Goal: Information Seeking & Learning: Learn about a topic

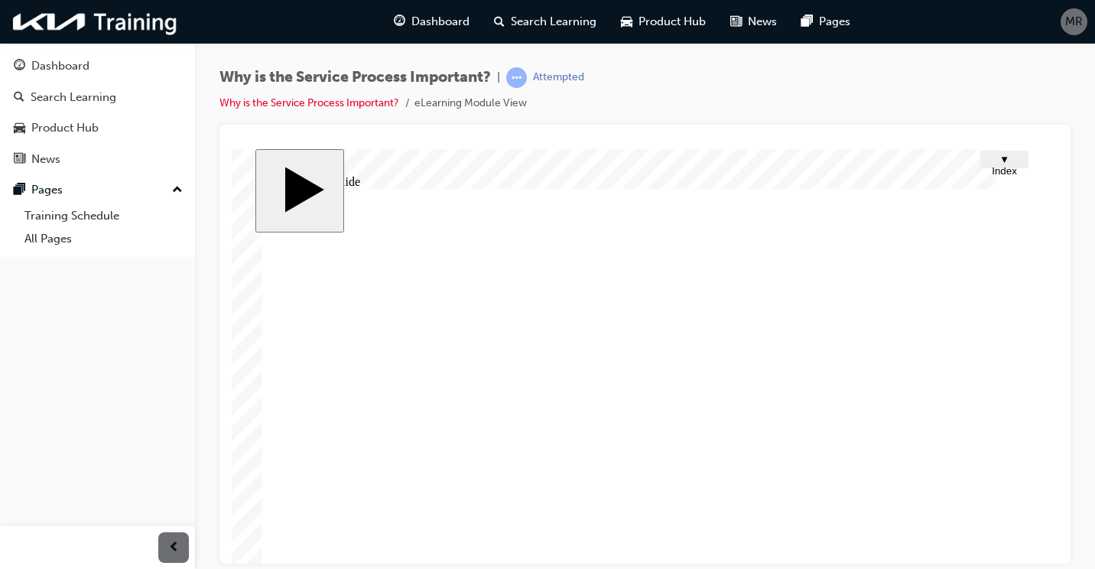
scroll to position [136, 0]
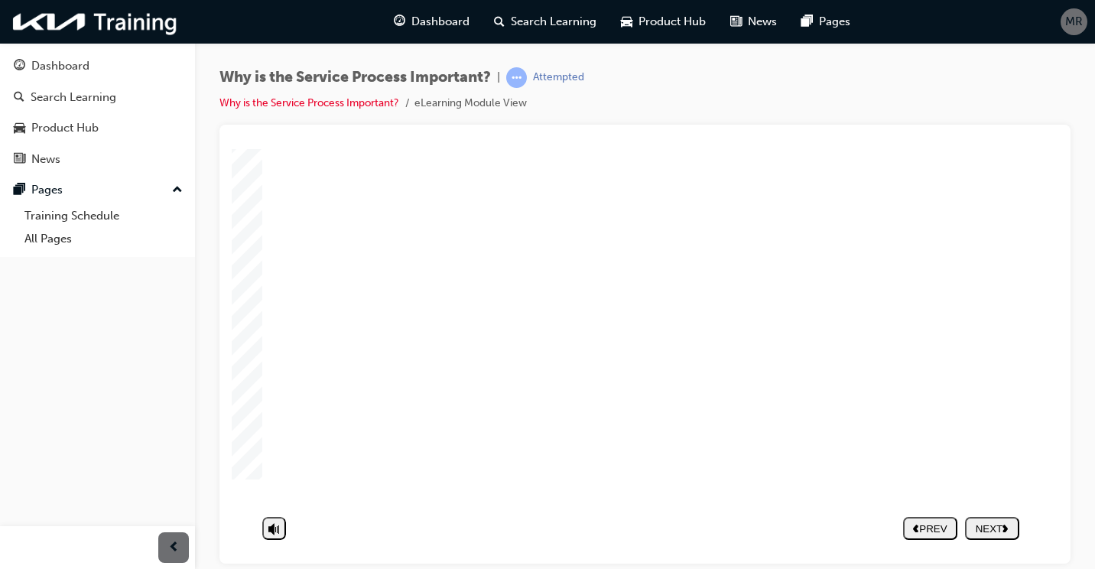
drag, startPoint x: 891, startPoint y: 413, endPoint x: 899, endPoint y: 434, distance: 22.7
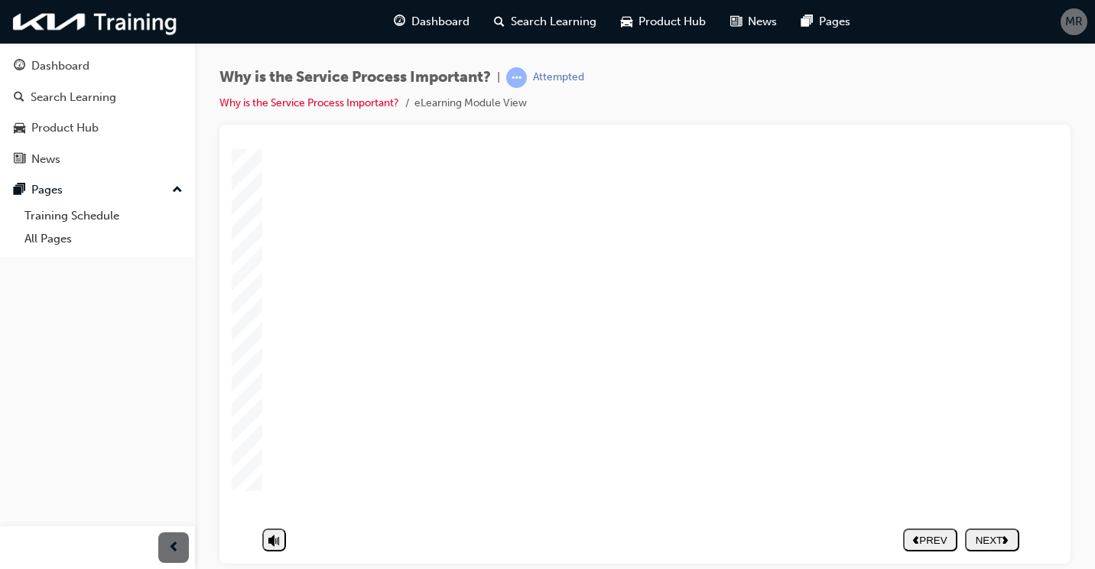
click at [999, 534] on div "NEXT" at bounding box center [992, 539] width 42 height 11
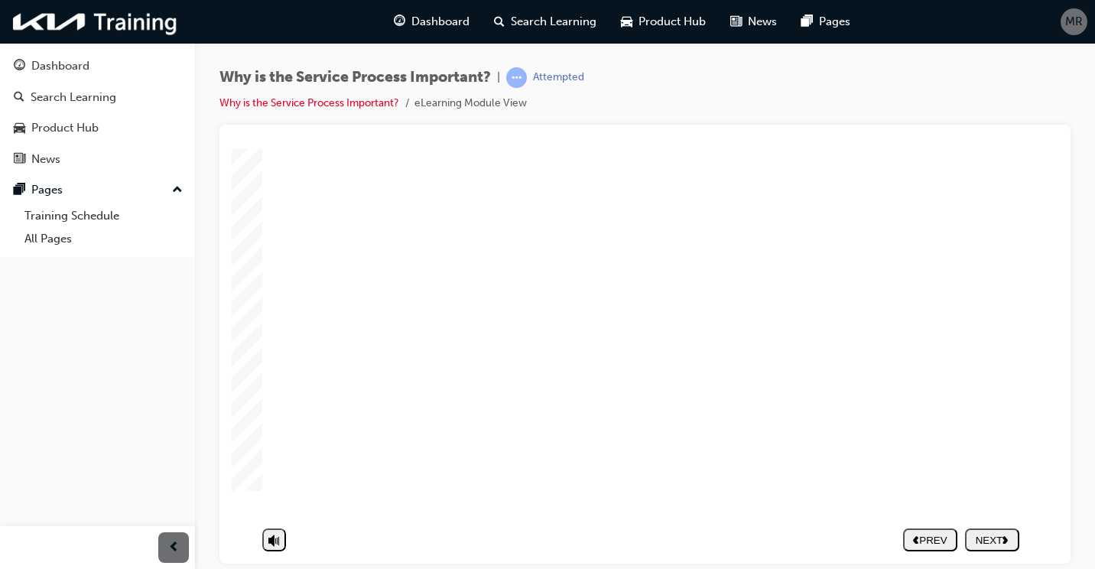
drag, startPoint x: 824, startPoint y: 393, endPoint x: 461, endPoint y: 388, distance: 362.5
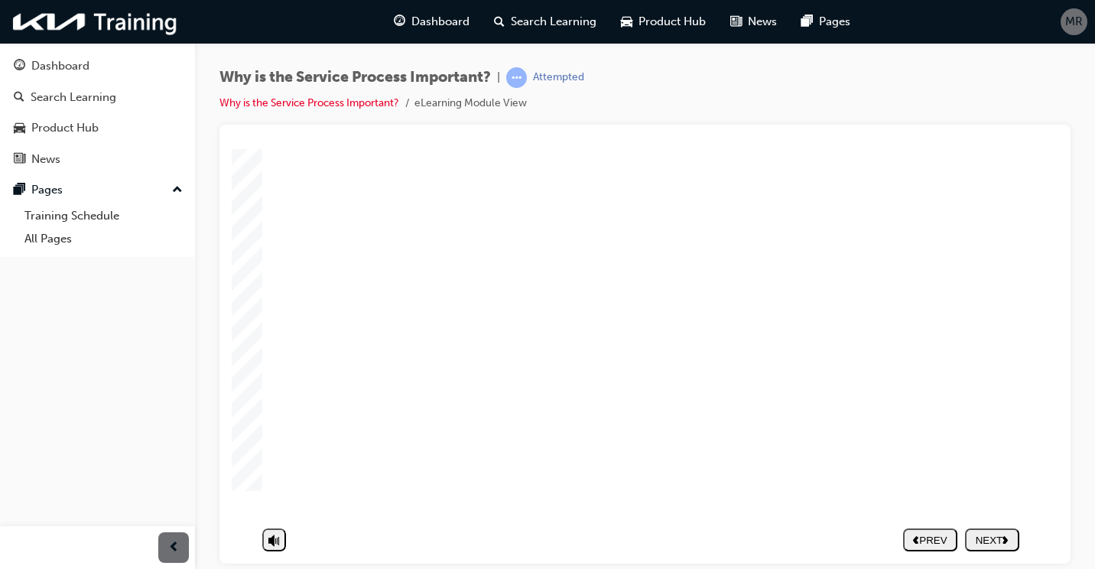
click at [998, 534] on div "NEXT" at bounding box center [992, 539] width 42 height 11
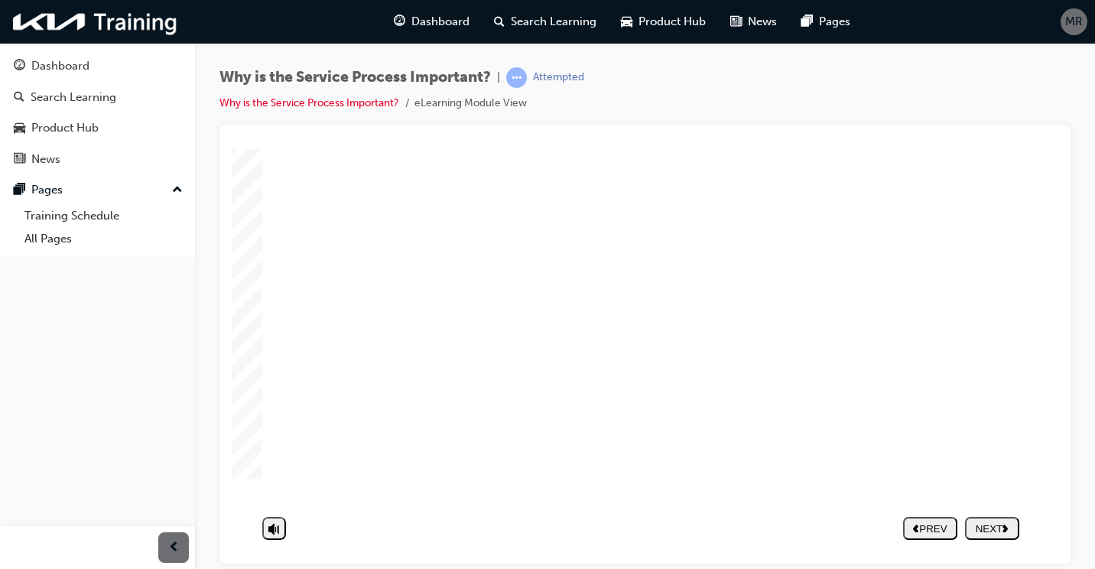
click at [1000, 534] on div "NEXT" at bounding box center [992, 539] width 42 height 11
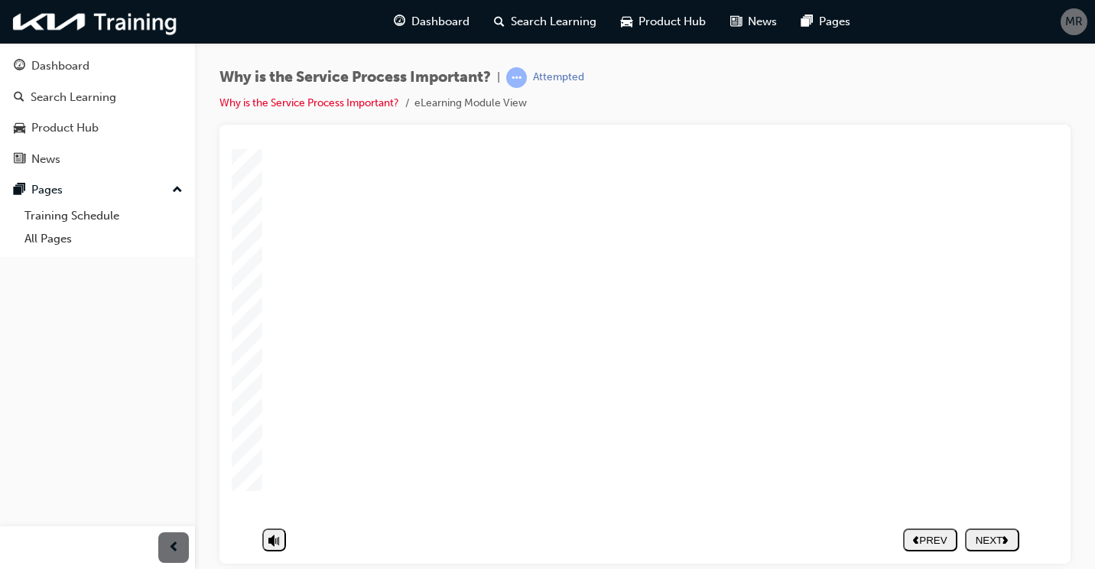
click at [1004, 534] on div "NEXT" at bounding box center [992, 539] width 42 height 11
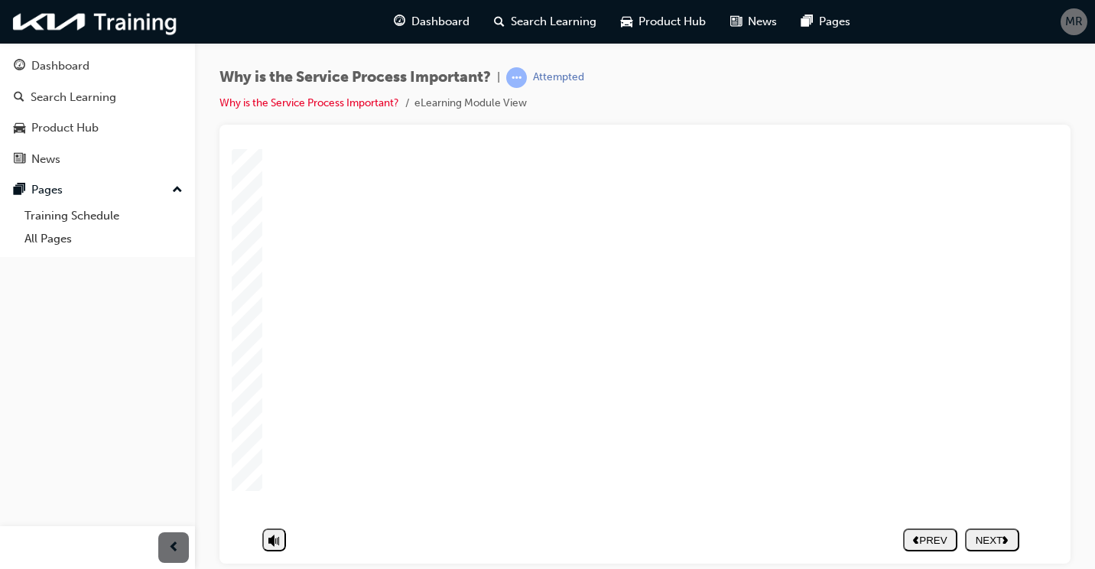
click at [1008, 535] on polygon "next" at bounding box center [1005, 539] width 5 height 8
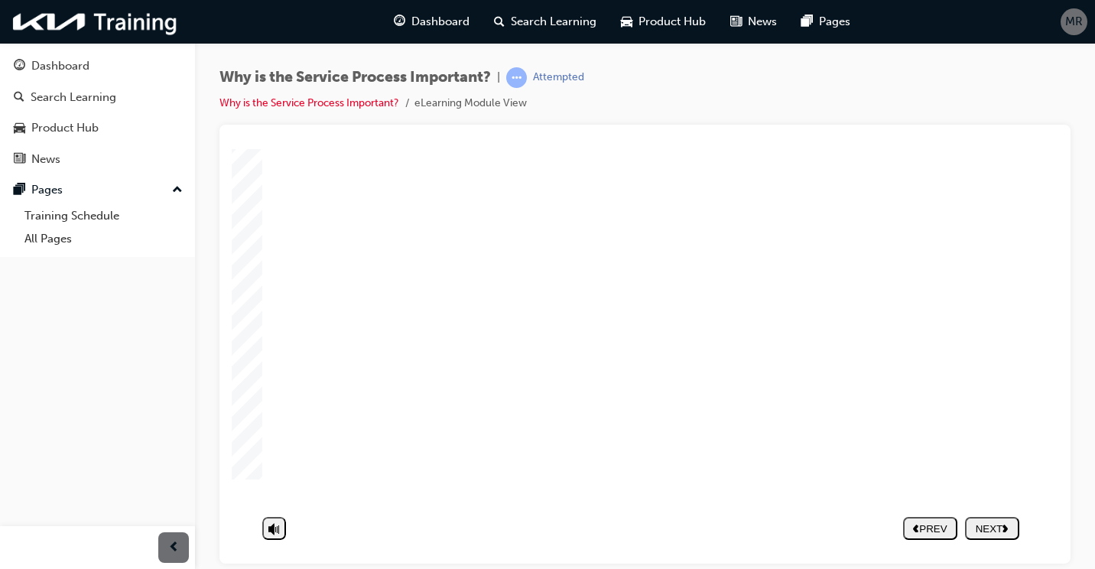
click at [232, 148] on image at bounding box center [232, 148] width 0 height 0
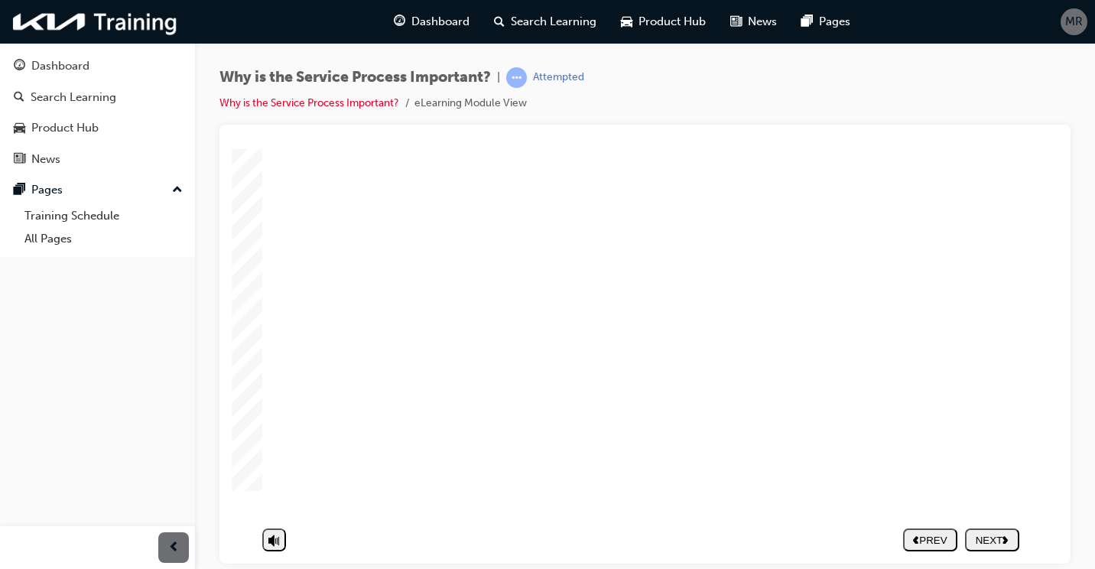
click at [232, 148] on image at bounding box center [232, 148] width 0 height 0
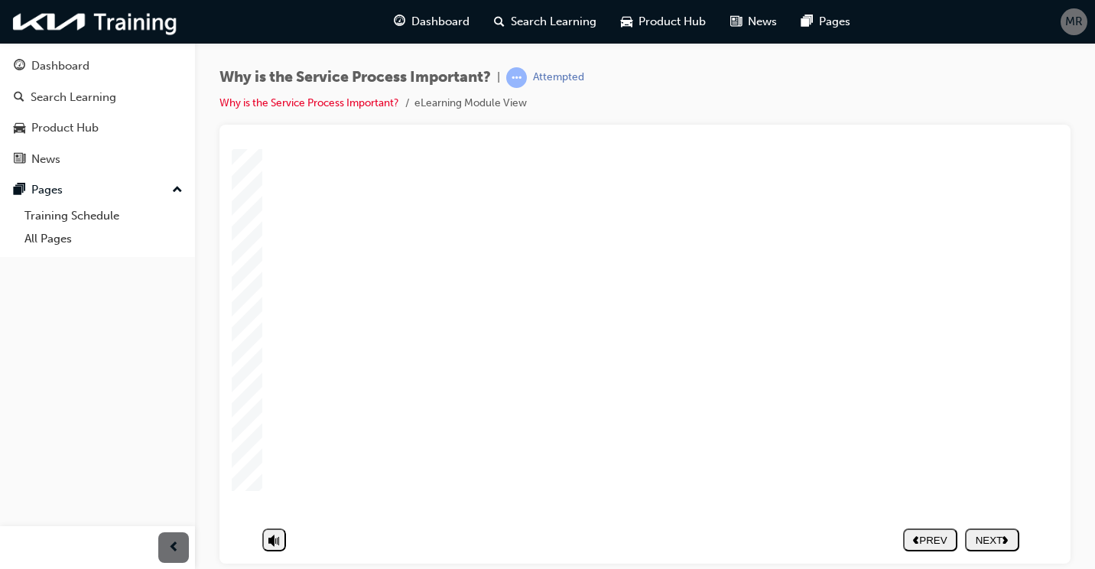
click at [999, 528] on button "NEXT" at bounding box center [992, 539] width 54 height 23
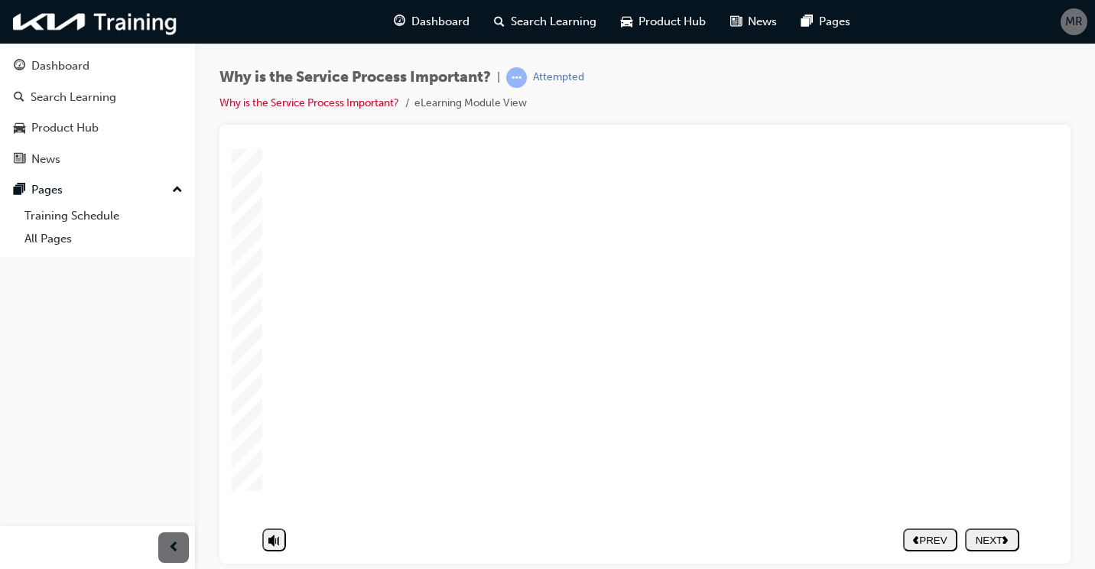
click at [1009, 535] on icon "next" at bounding box center [1006, 539] width 6 height 8
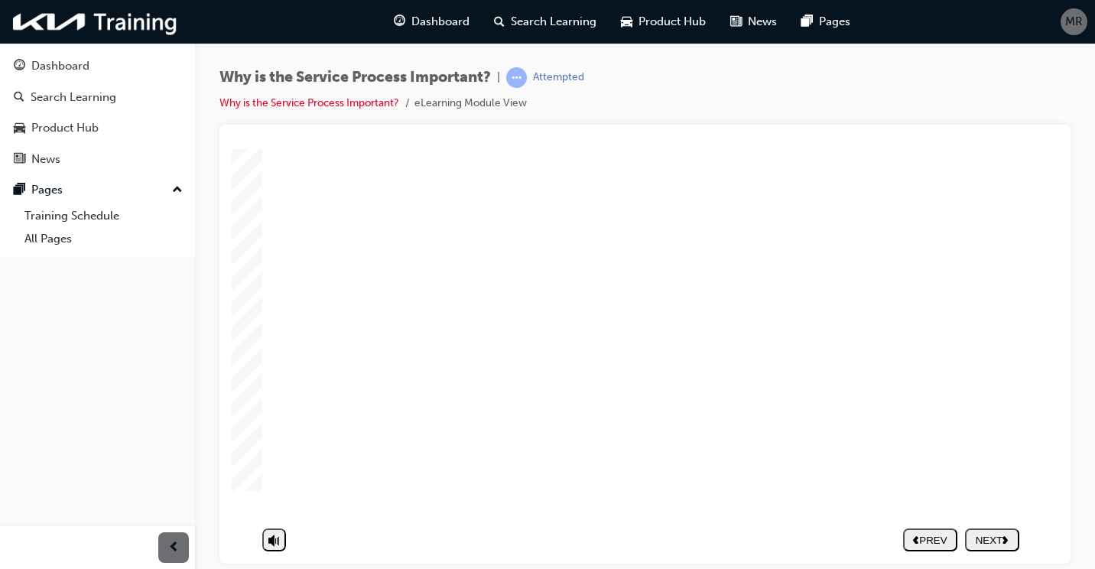
scroll to position [63, 0]
click at [990, 534] on div "NEXT" at bounding box center [992, 539] width 42 height 11
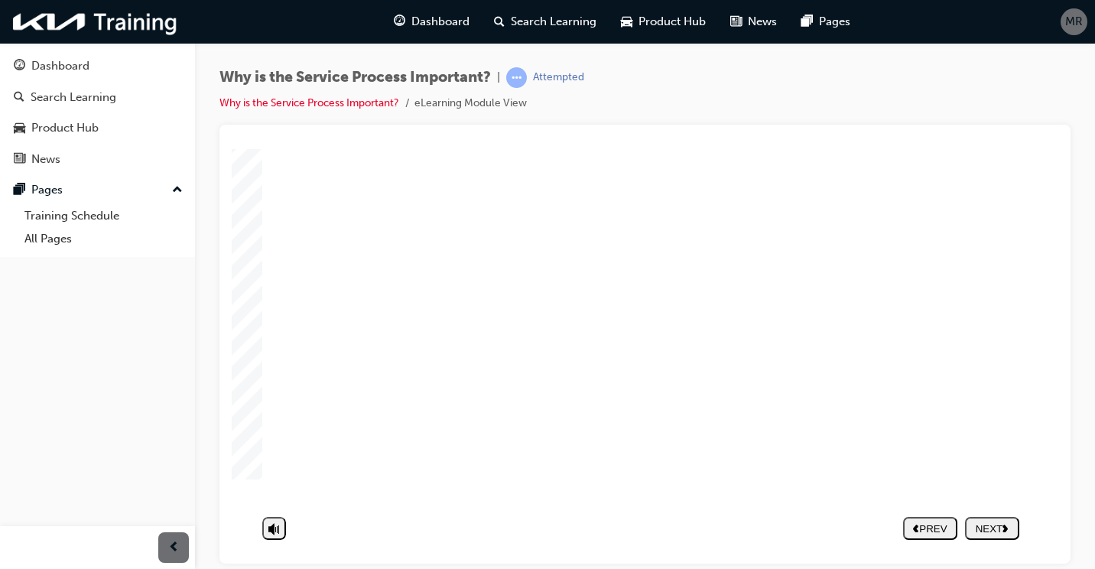
click at [1006, 525] on nav "PREV NEXT SUBMIT" at bounding box center [961, 539] width 116 height 35
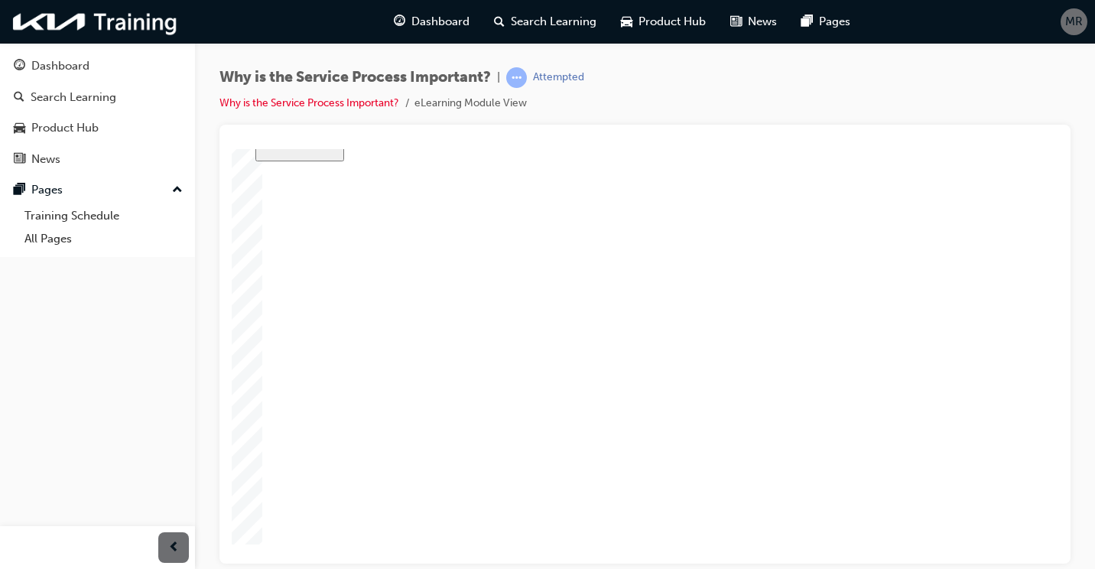
scroll to position [136, 0]
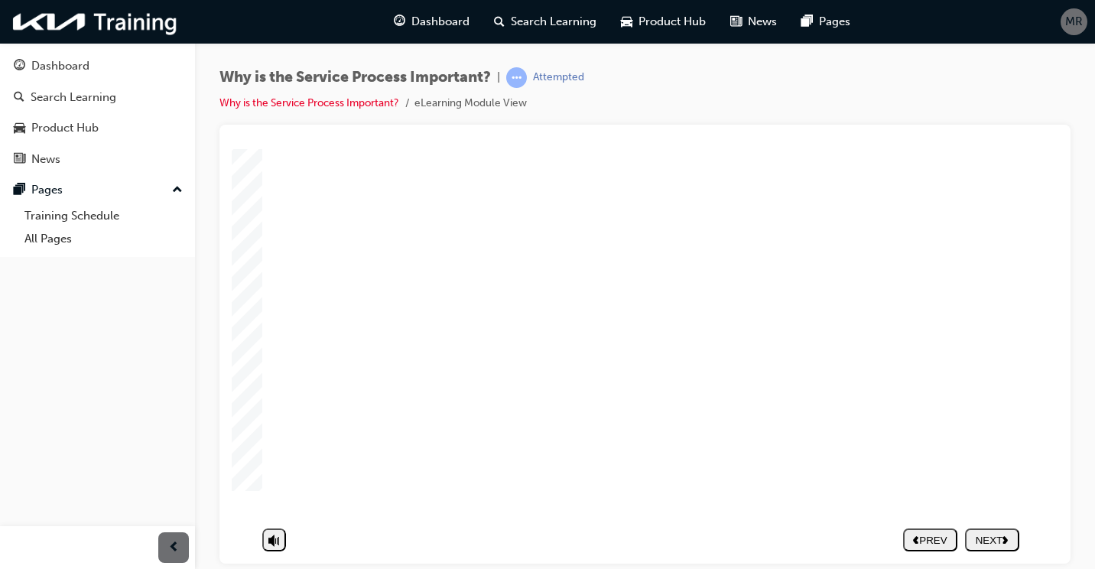
click at [960, 317] on div "Group 10 Definition of Service Process Rounded Rectangle 14 2 Group 11 Group 1 …" at bounding box center [644, 296] width 765 height 467
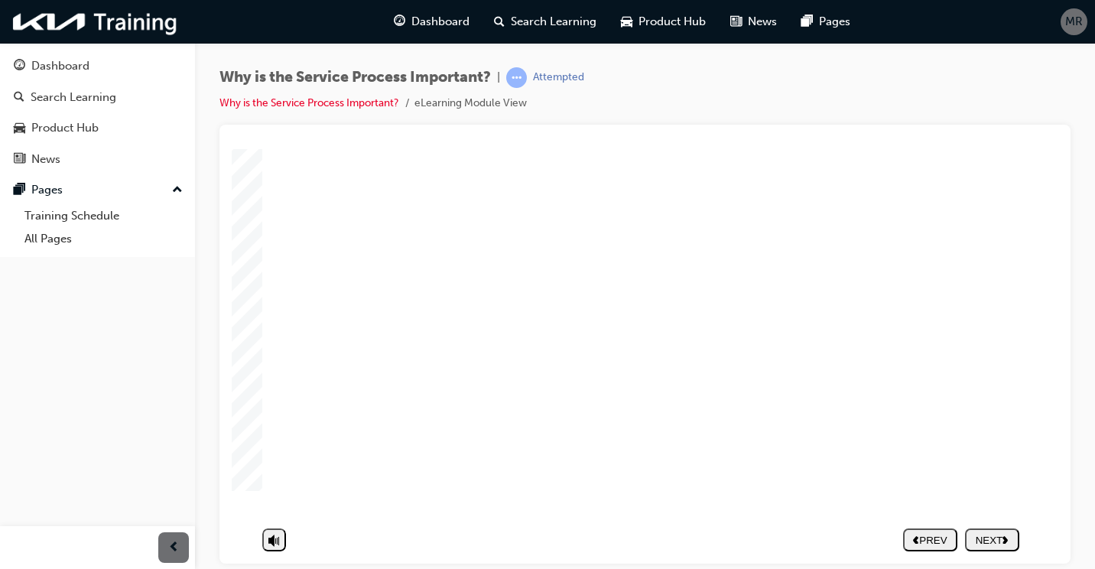
click at [1001, 531] on nav "PREV NEXT SUBMIT" at bounding box center [961, 539] width 116 height 35
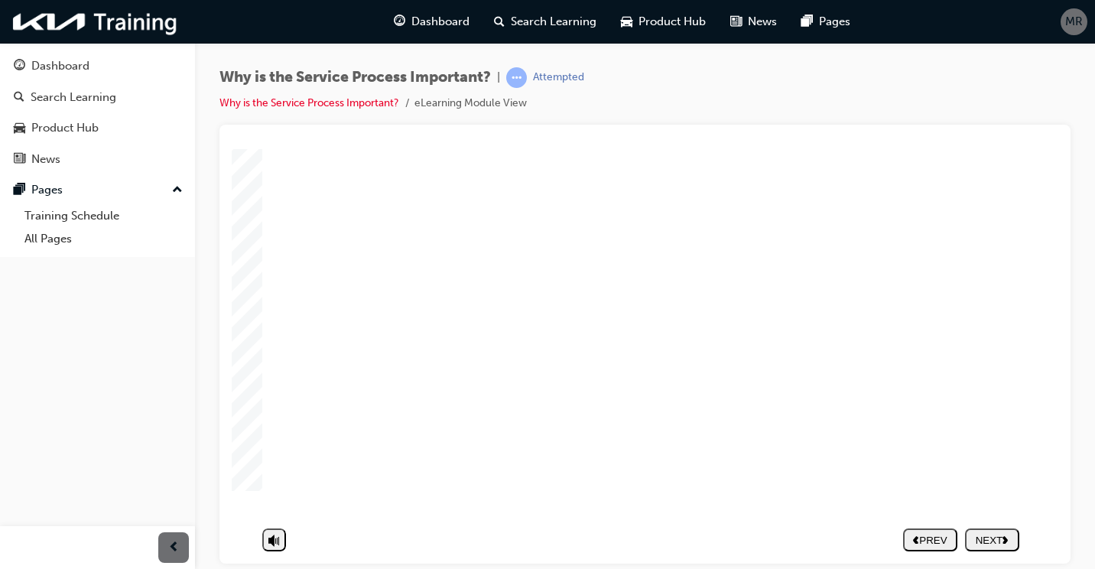
drag, startPoint x: 356, startPoint y: 237, endPoint x: 407, endPoint y: 229, distance: 51.2
drag, startPoint x: 499, startPoint y: 211, endPoint x: 610, endPoint y: 210, distance: 110.9
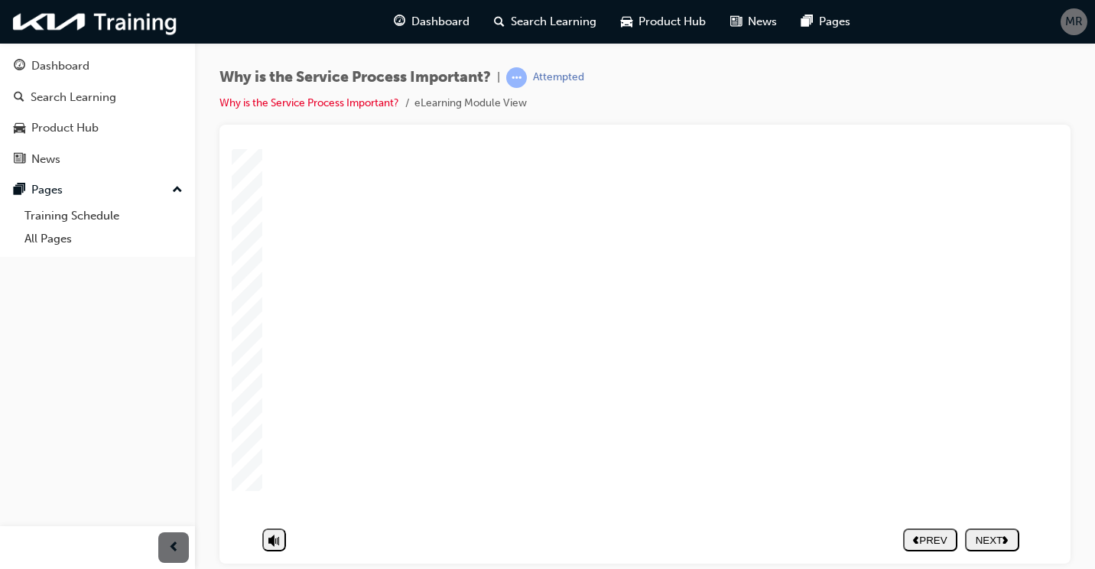
click at [996, 526] on nav "PREV NEXT SUBMIT" at bounding box center [961, 539] width 116 height 35
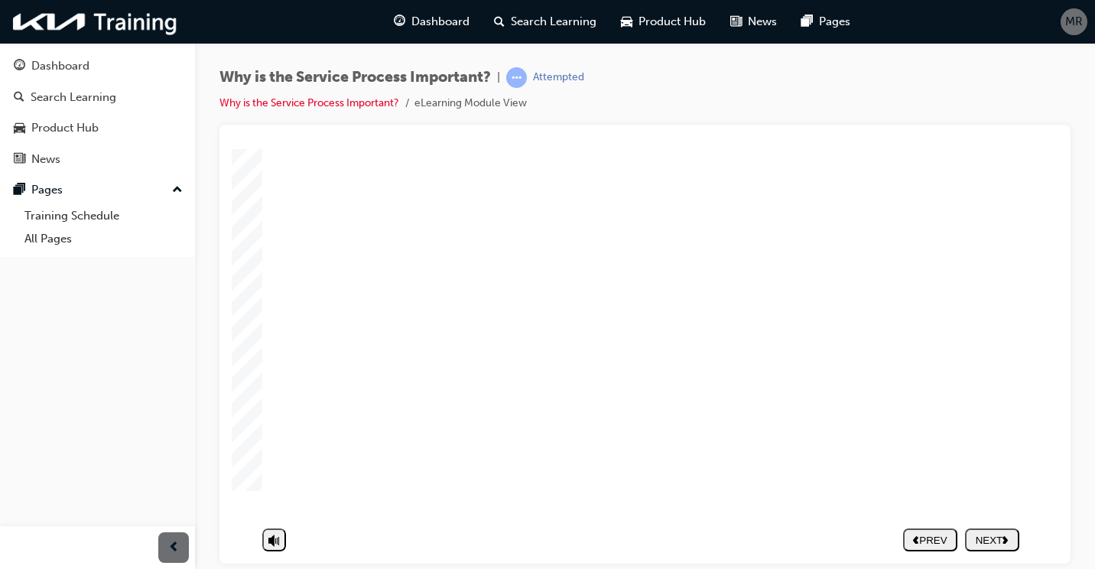
drag, startPoint x: 558, startPoint y: 258, endPoint x: 581, endPoint y: 343, distance: 87.9
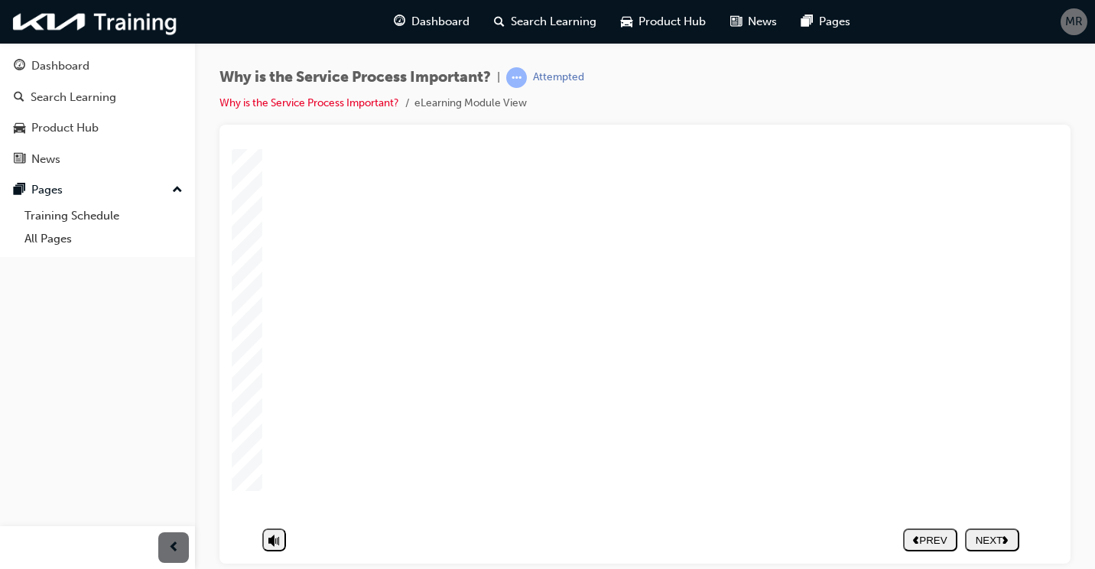
drag, startPoint x: 566, startPoint y: 308, endPoint x: 639, endPoint y: 311, distance: 73.5
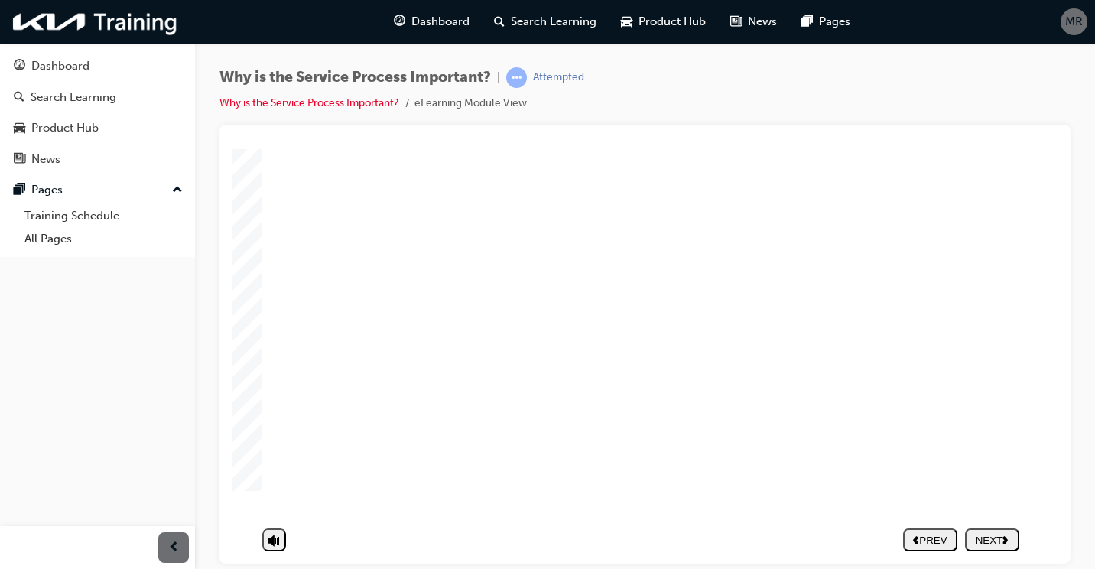
drag, startPoint x: 703, startPoint y: 314, endPoint x: 850, endPoint y: 306, distance: 147.8
drag, startPoint x: 852, startPoint y: 305, endPoint x: 641, endPoint y: 242, distance: 220.2
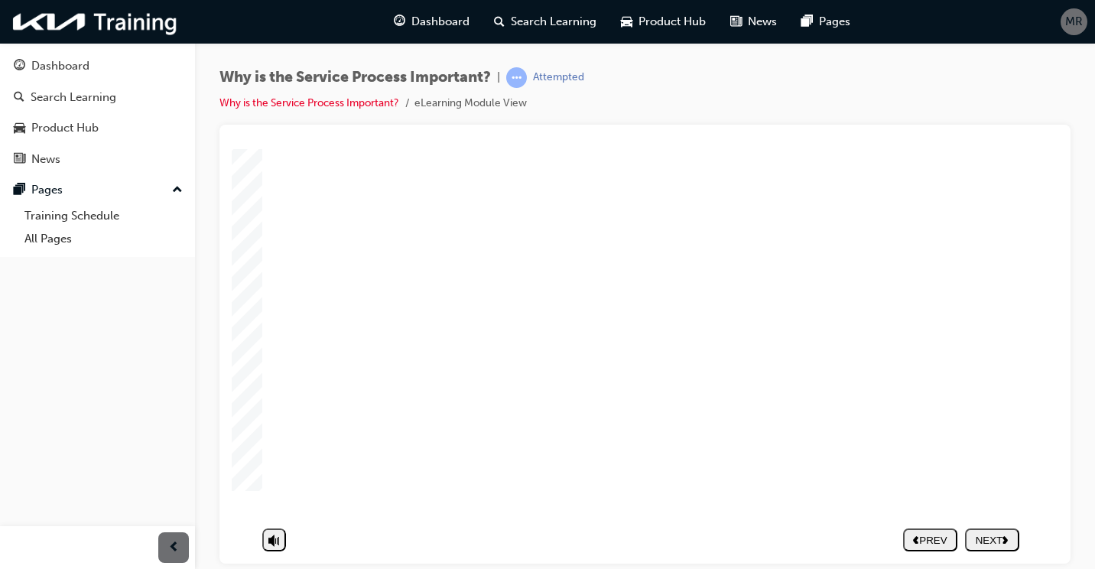
scroll to position [136, 0]
click at [990, 534] on div "NEXT" at bounding box center [992, 539] width 42 height 11
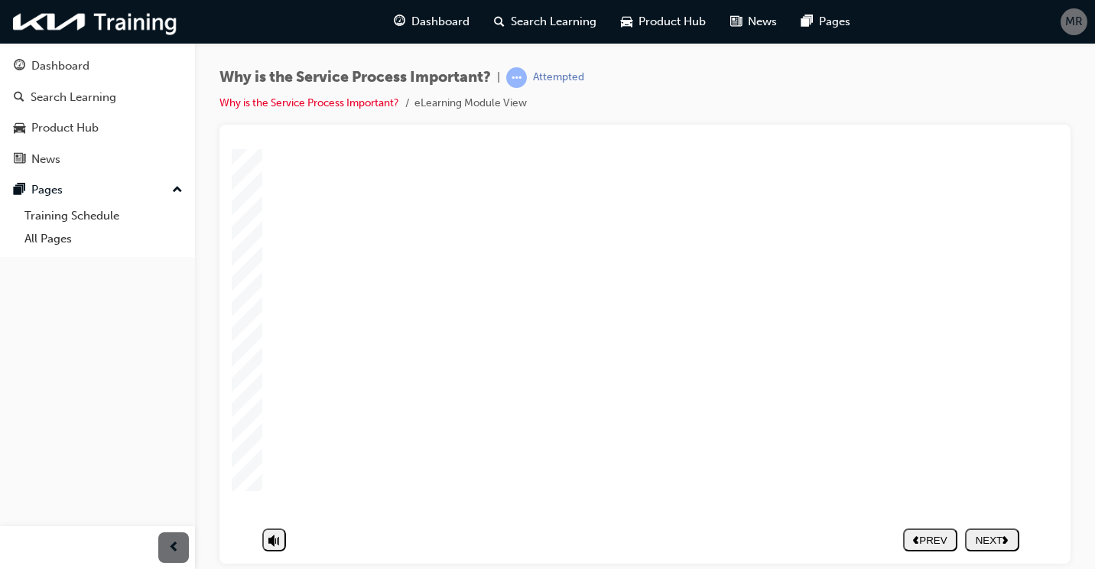
drag, startPoint x: 350, startPoint y: 369, endPoint x: 506, endPoint y: 389, distance: 157.3
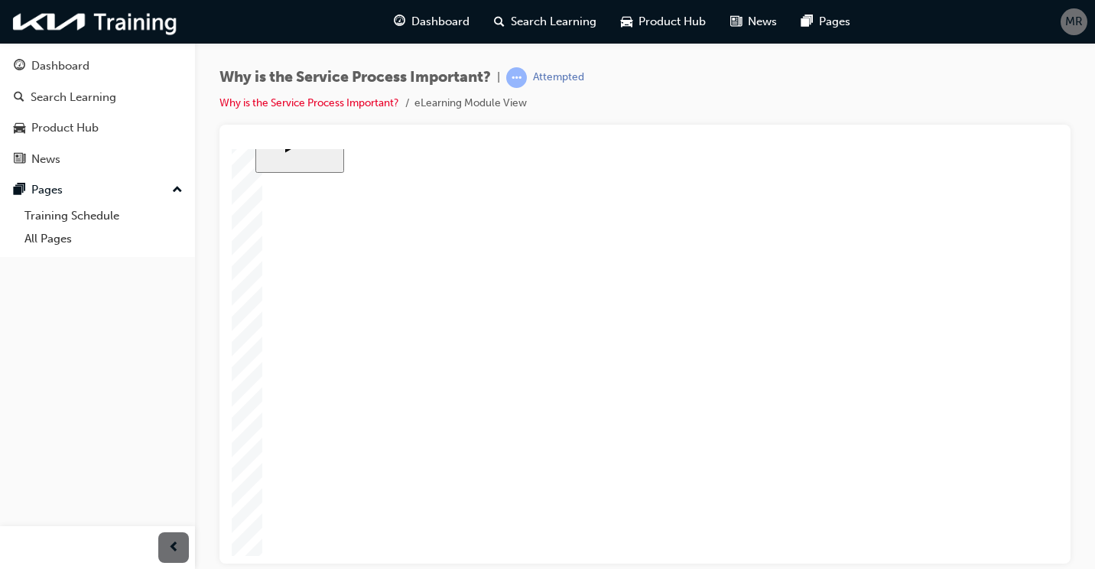
click at [988, 534] on div "NEXT" at bounding box center [992, 539] width 42 height 11
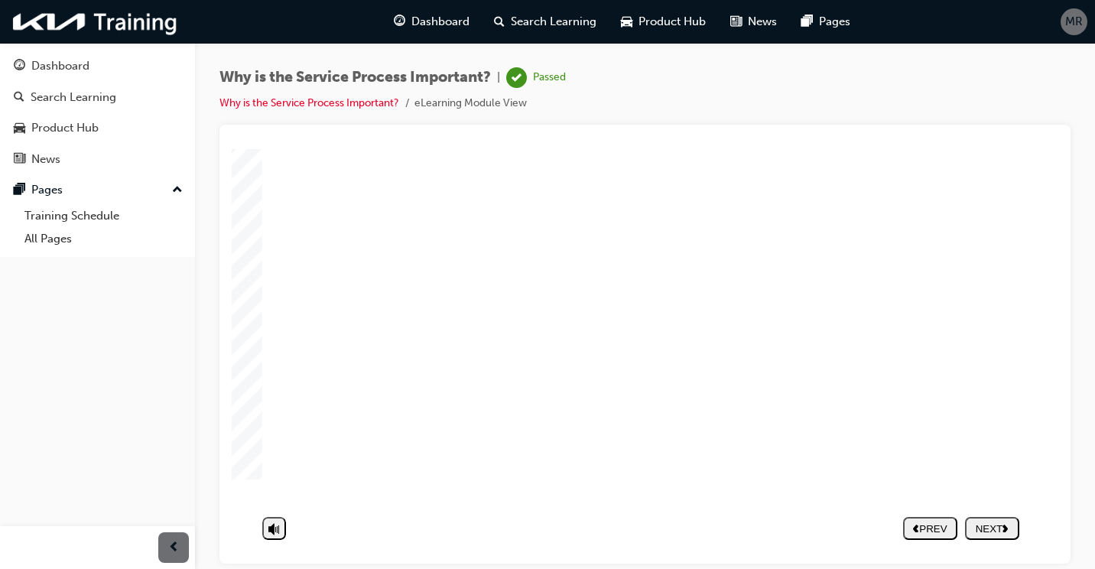
click at [985, 519] on nav "PREV NEXT SUBMIT" at bounding box center [961, 527] width 116 height 35
click at [983, 526] on nav "PREV NEXT SUBMIT" at bounding box center [961, 527] width 116 height 35
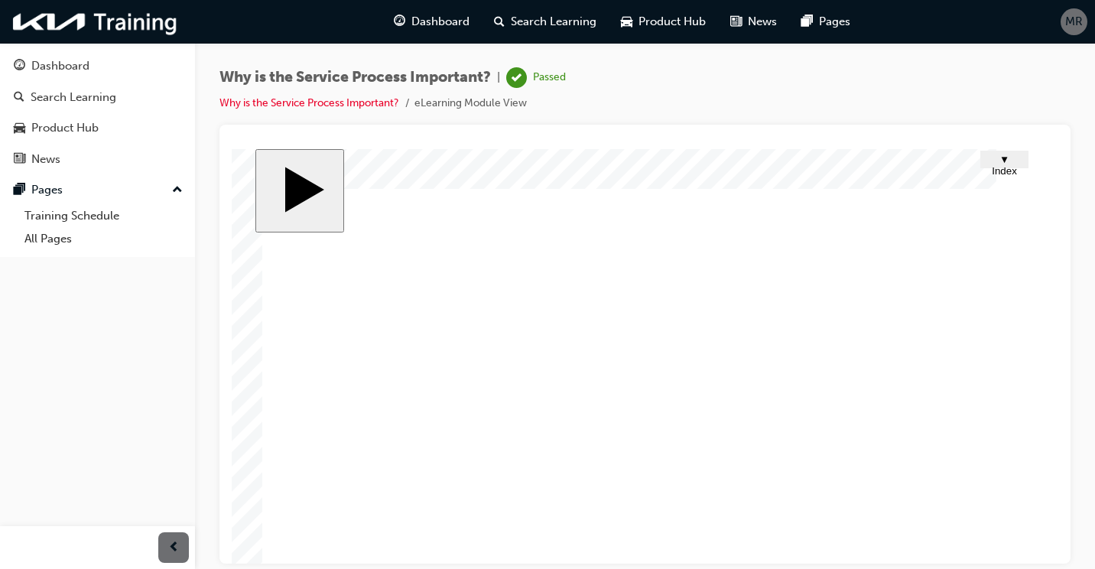
click at [1013, 161] on span "▼ Index" at bounding box center [1004, 164] width 25 height 23
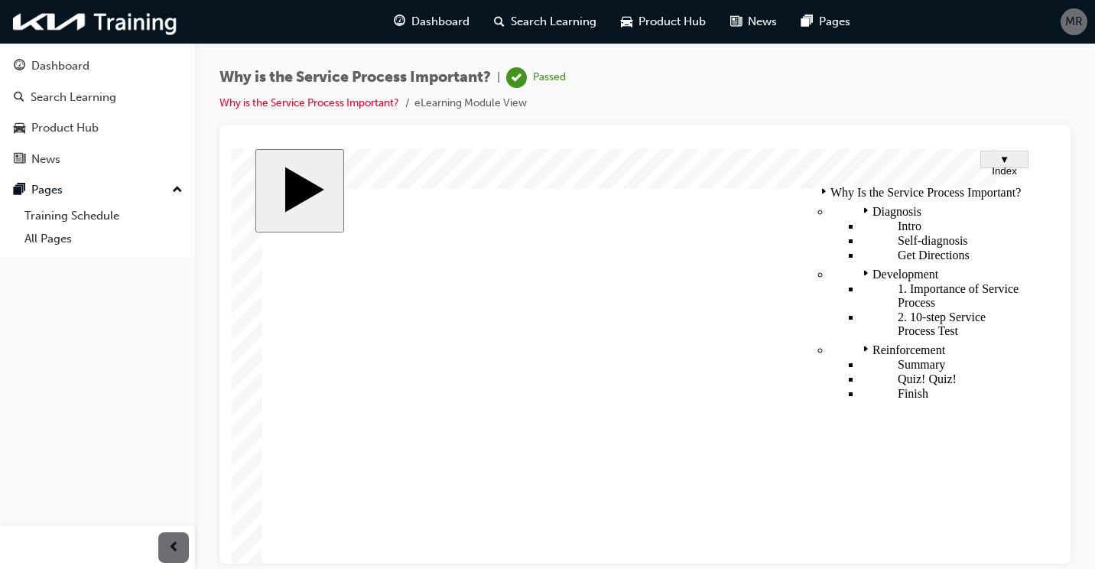
click at [861, 386] on div "Finish" at bounding box center [943, 393] width 164 height 14
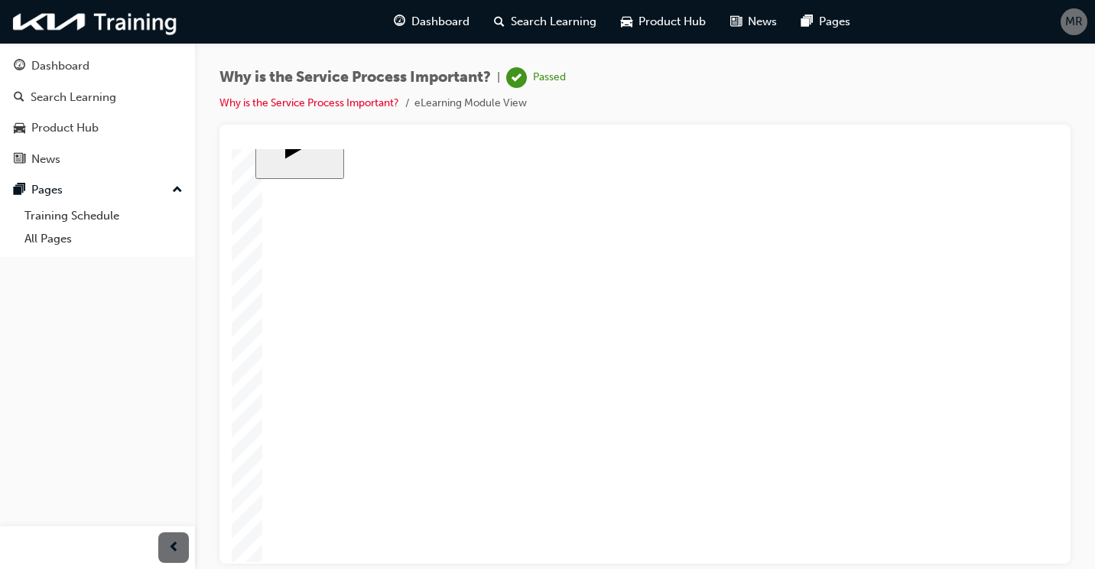
scroll to position [136, 0]
click at [981, 524] on nav "PREV NEXT SUBMIT" at bounding box center [961, 539] width 116 height 35
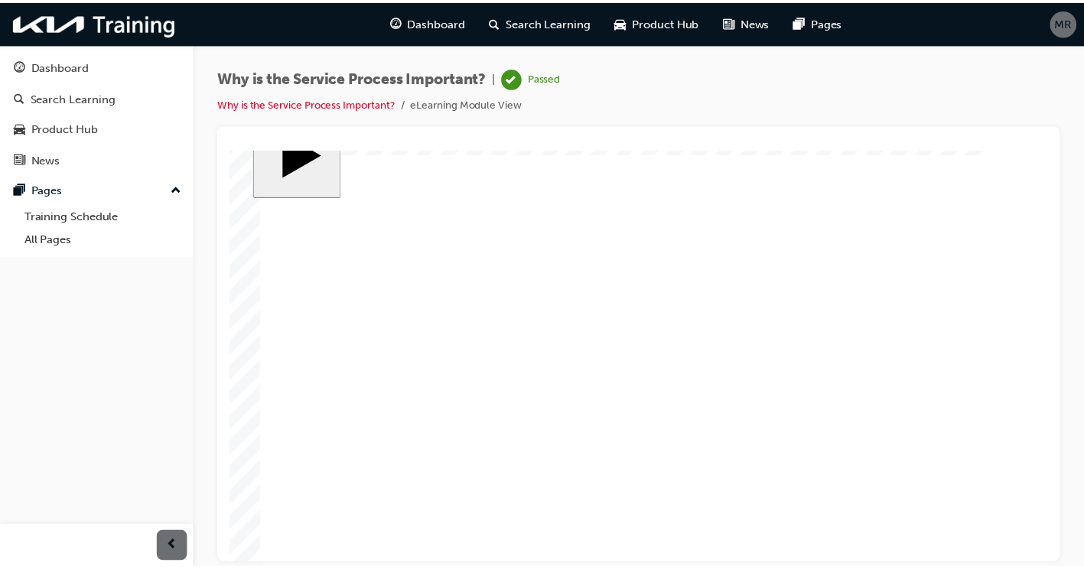
scroll to position [0, 0]
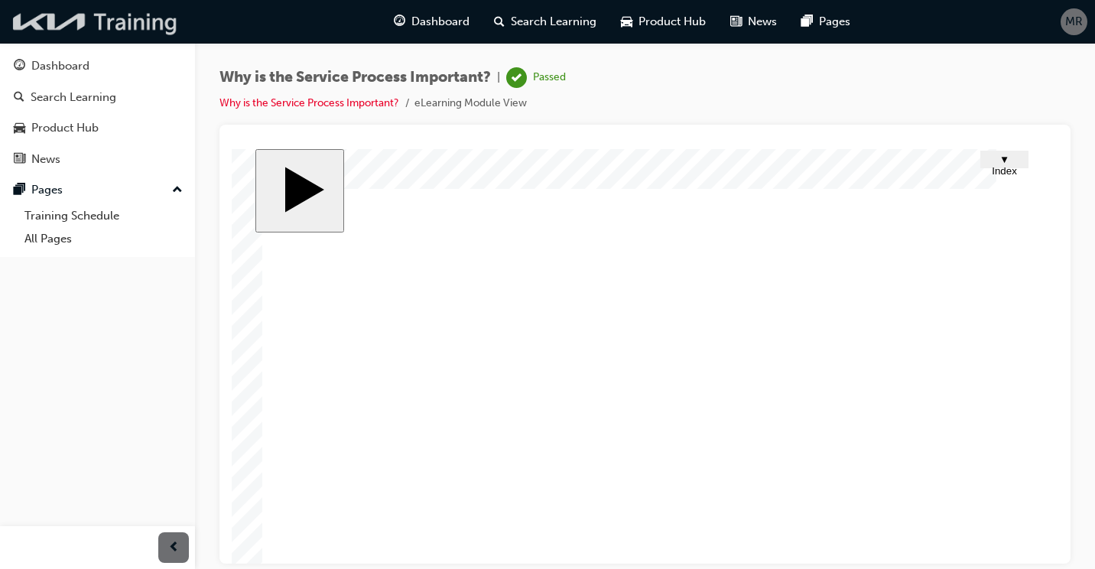
click at [137, 14] on img at bounding box center [96, 21] width 176 height 31
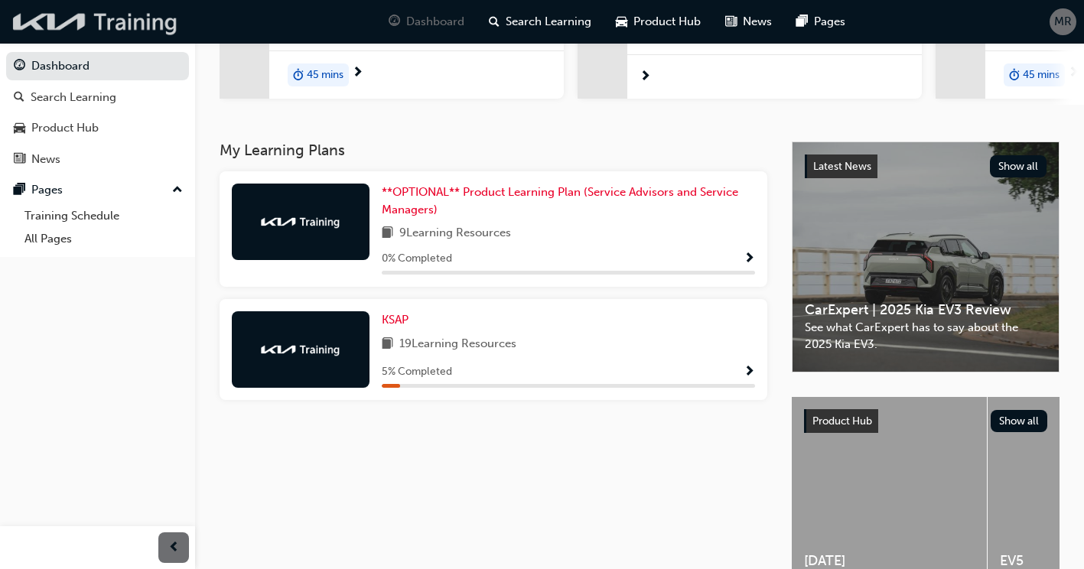
scroll to position [306, 0]
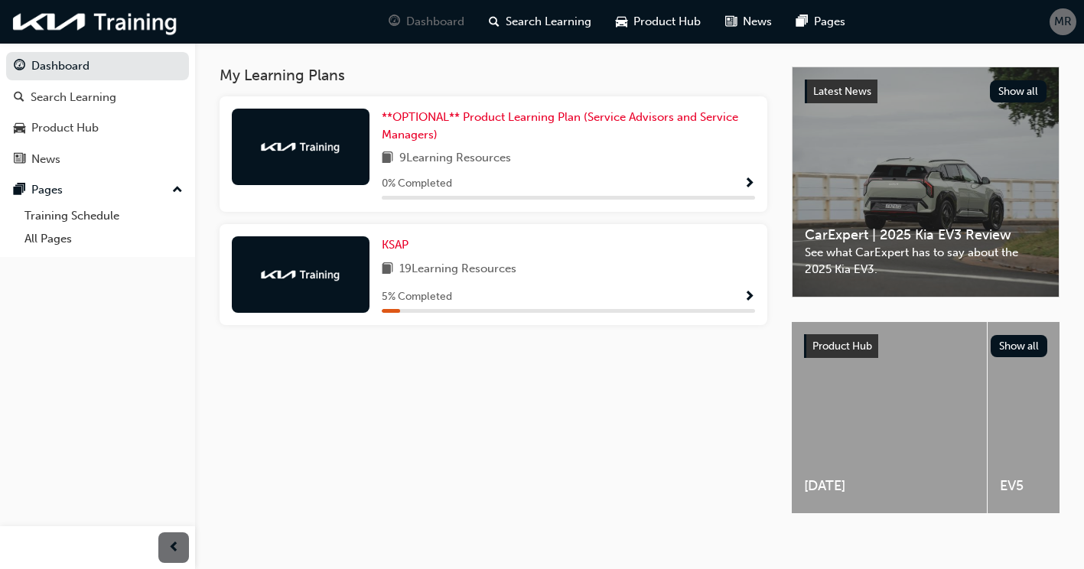
click at [751, 302] on span "Show Progress" at bounding box center [748, 298] width 11 height 14
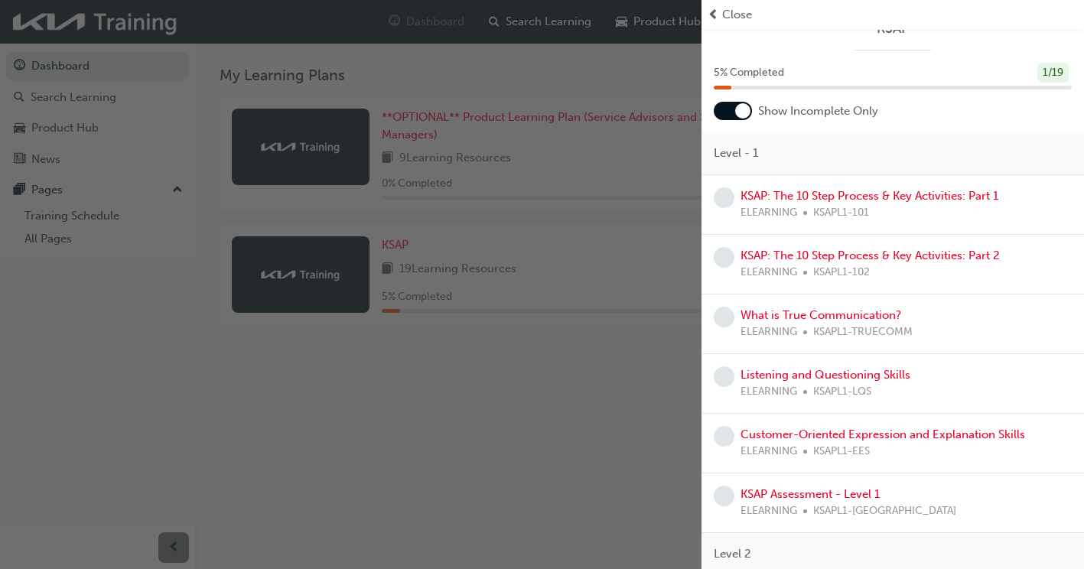
scroll to position [0, 0]
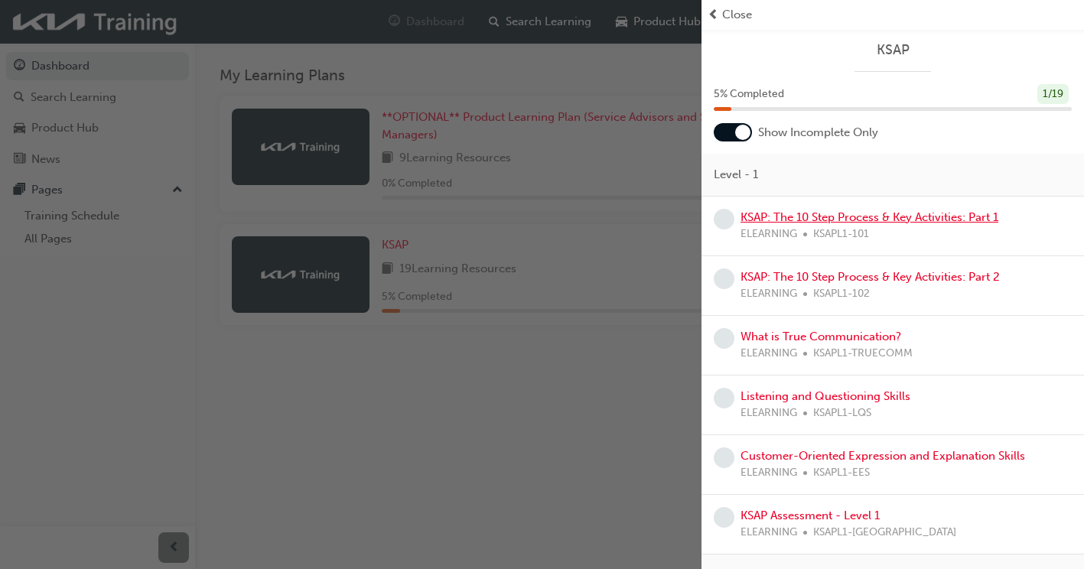
click at [884, 216] on link "KSAP: The 10 Step Process & Key Activities: Part 1" at bounding box center [869, 217] width 258 height 14
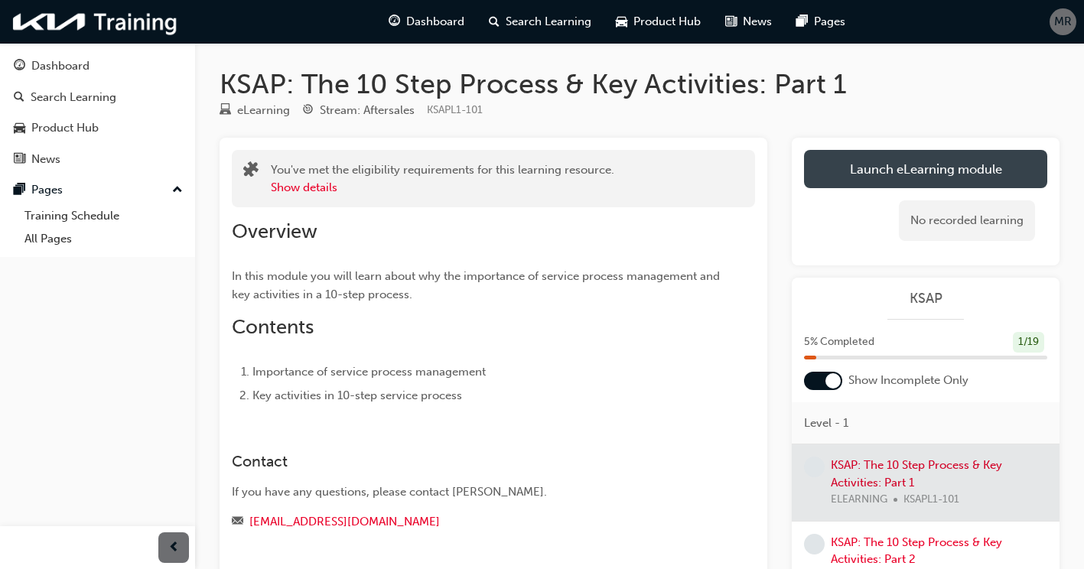
click at [873, 173] on link "Launch eLearning module" at bounding box center [925, 169] width 243 height 38
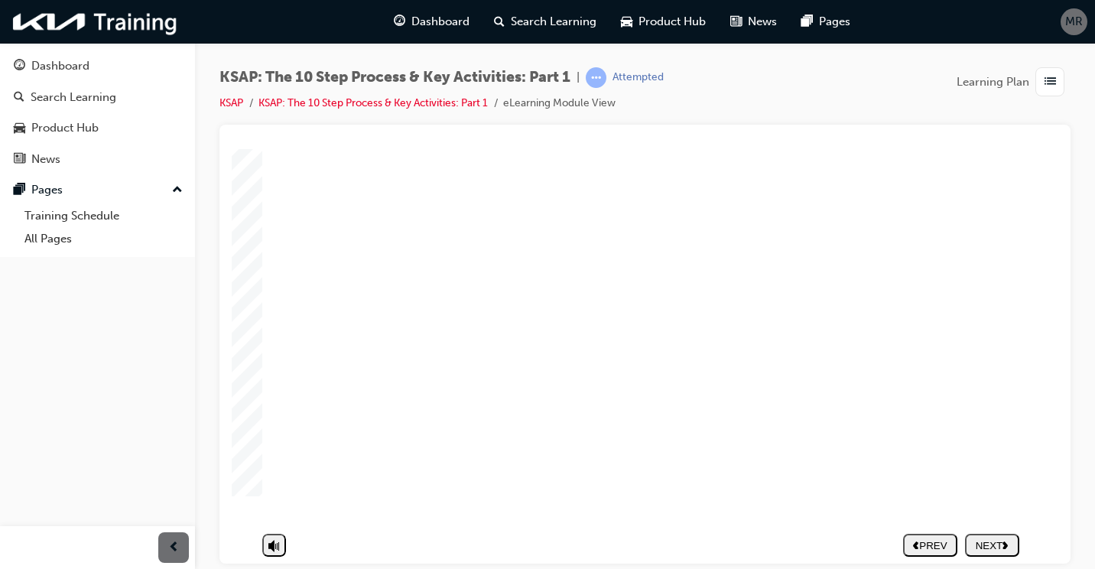
scroll to position [136, 0]
click at [1003, 525] on nav "PREV NEXT SUBMIT" at bounding box center [961, 539] width 116 height 35
click at [1020, 532] on section "PREV NEXT SUBMIT" at bounding box center [641, 539] width 772 height 35
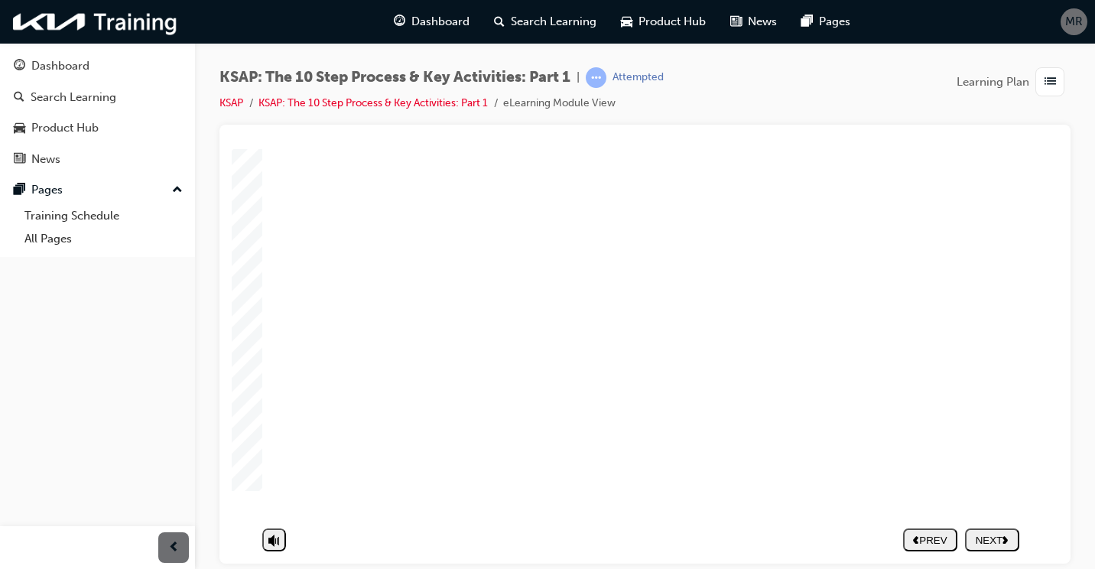
click at [1000, 534] on div "NEXT" at bounding box center [992, 539] width 42 height 11
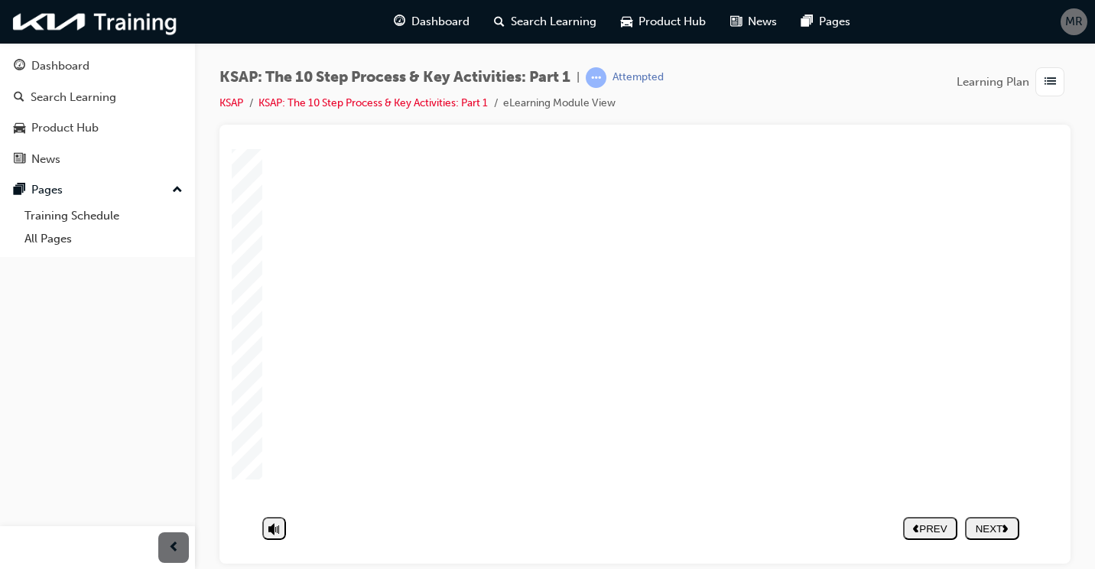
click at [984, 534] on div "NEXT" at bounding box center [992, 539] width 42 height 11
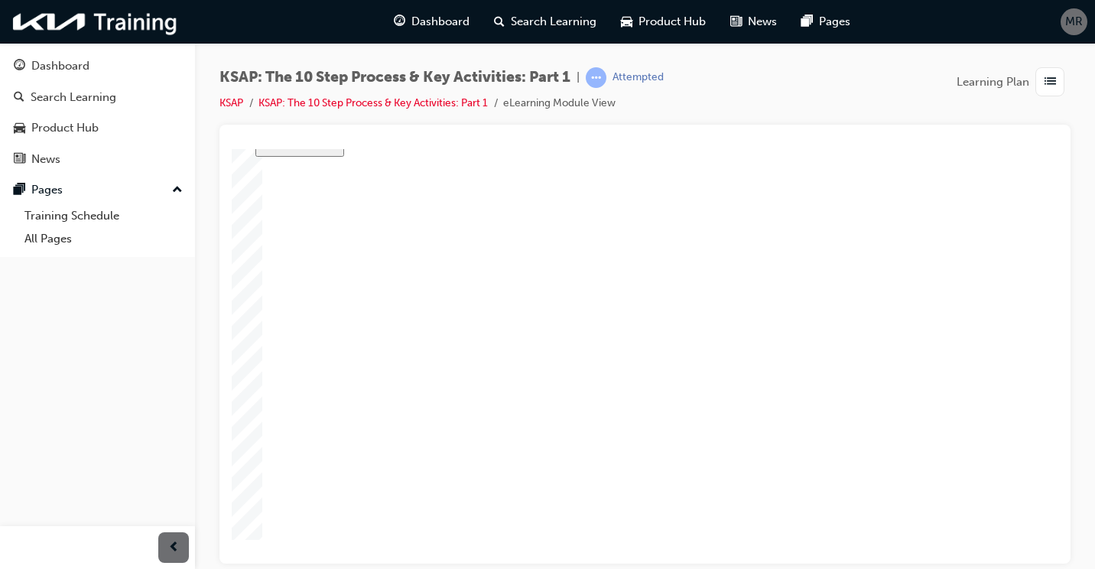
scroll to position [136, 0]
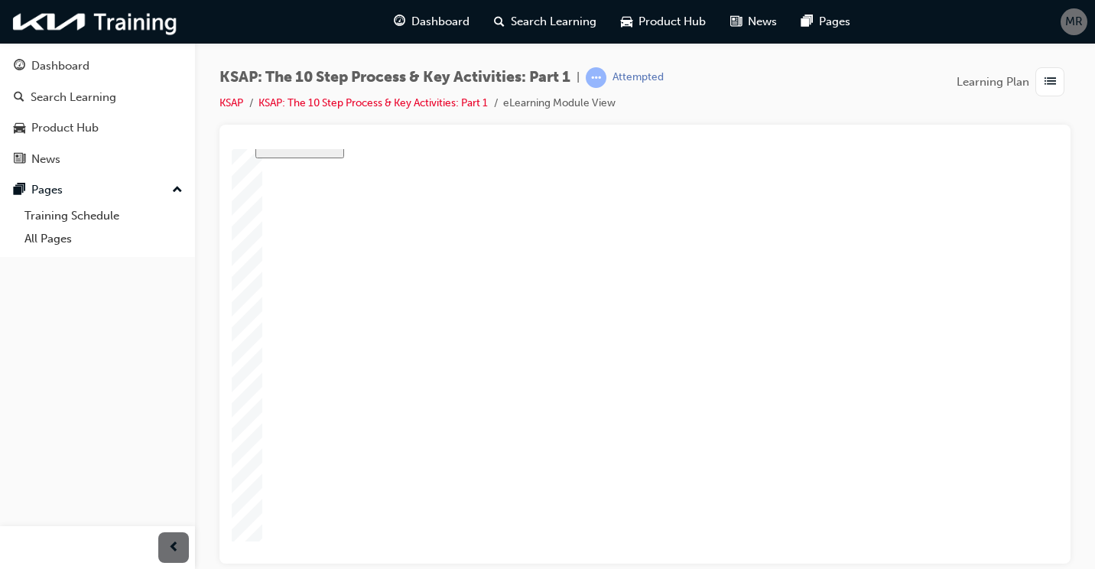
scroll to position [136, 0]
click at [1009, 535] on icon "next" at bounding box center [1006, 539] width 6 height 8
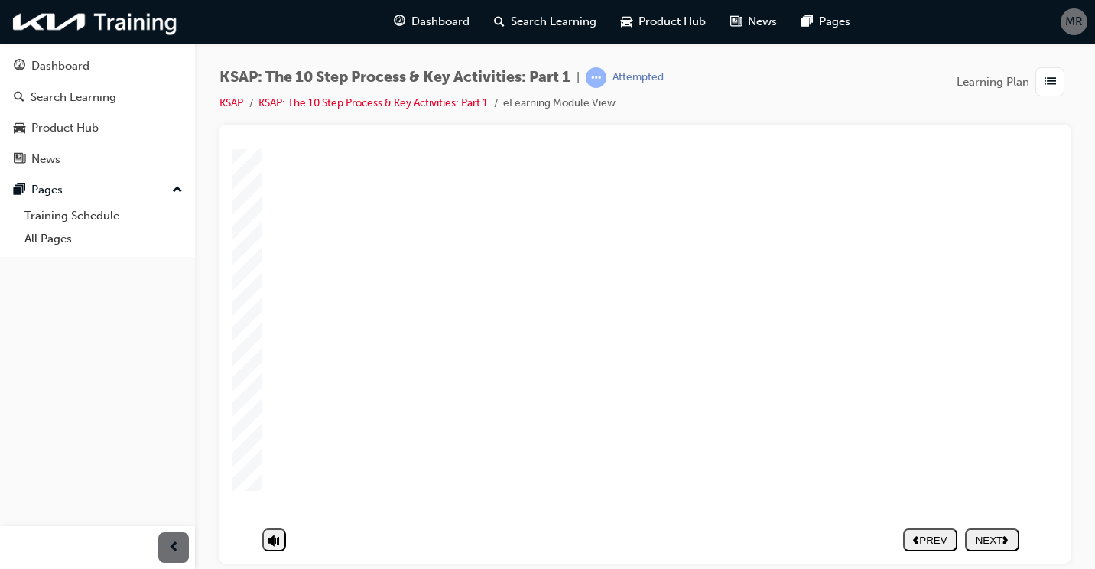
click at [1004, 528] on button "NEXT" at bounding box center [992, 539] width 54 height 23
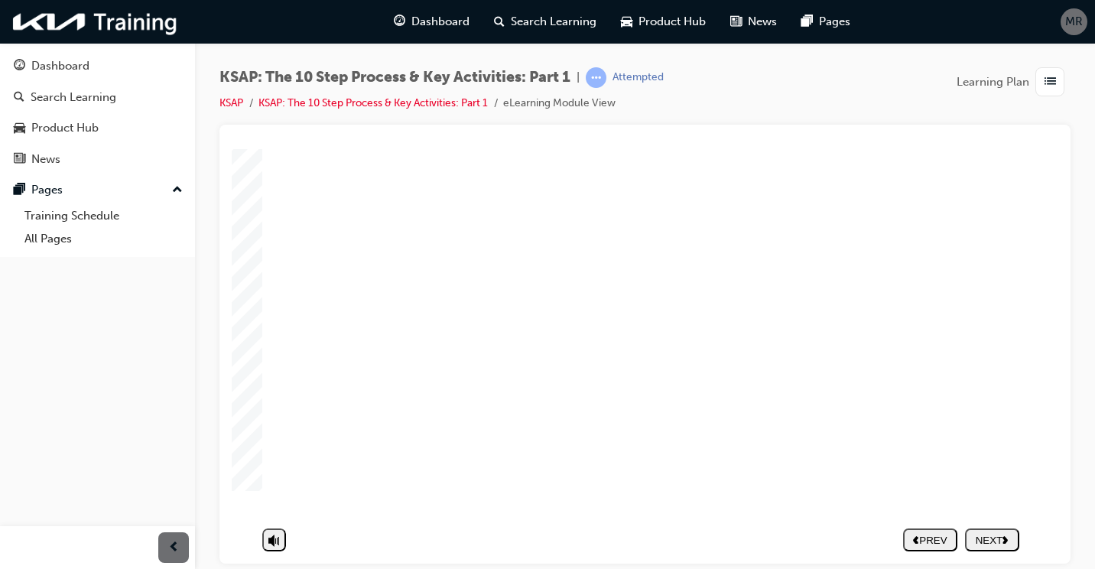
scroll to position [136, 0]
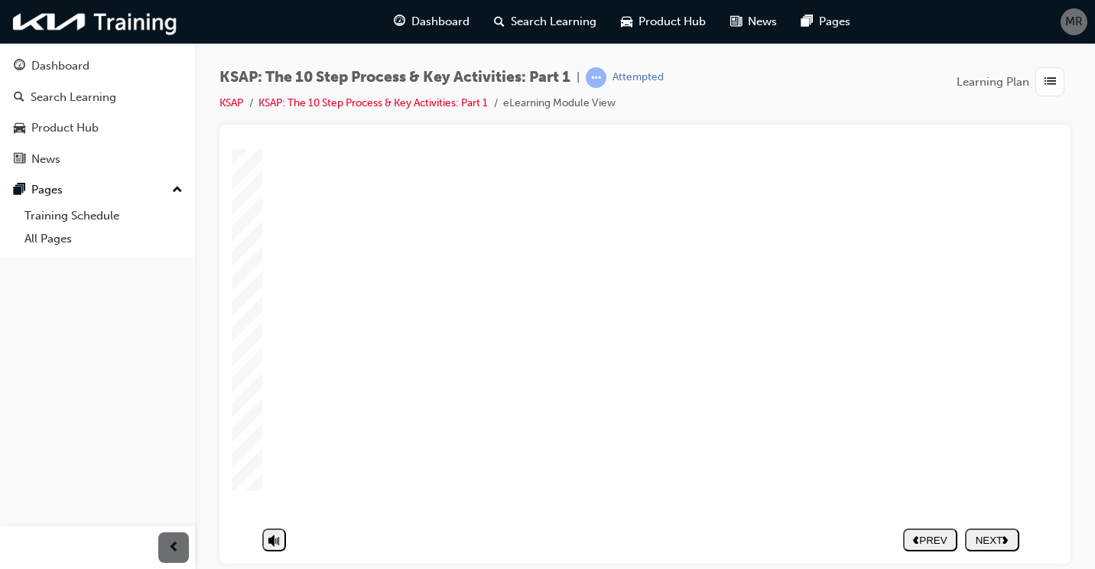
click at [1013, 534] on div "NEXT" at bounding box center [992, 539] width 42 height 11
click at [995, 534] on div "NEXT" at bounding box center [992, 539] width 42 height 11
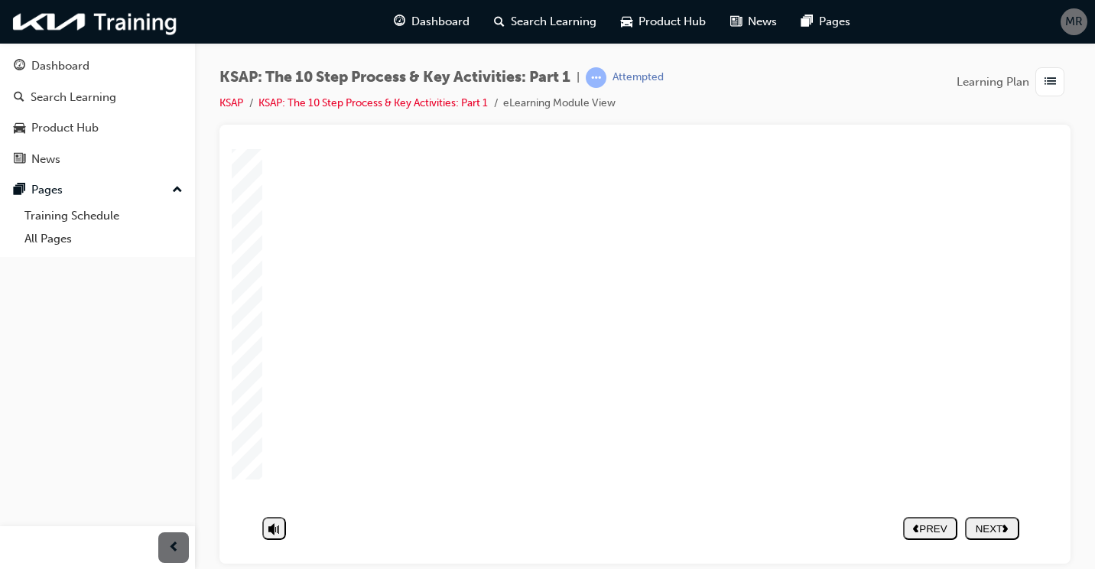
click at [993, 523] on nav "PREV NEXT SUBMIT" at bounding box center [961, 527] width 116 height 35
click at [996, 540] on nav "PREV NEXT SUBMIT" at bounding box center [961, 527] width 116 height 35
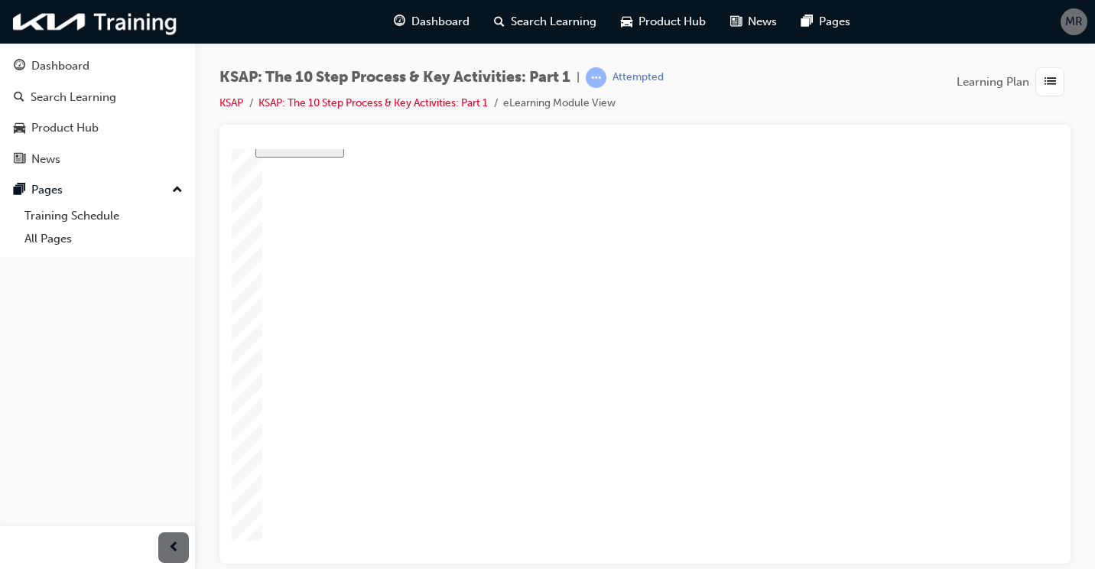
scroll to position [136, 0]
drag, startPoint x: 966, startPoint y: 310, endPoint x: 983, endPoint y: 307, distance: 17.3
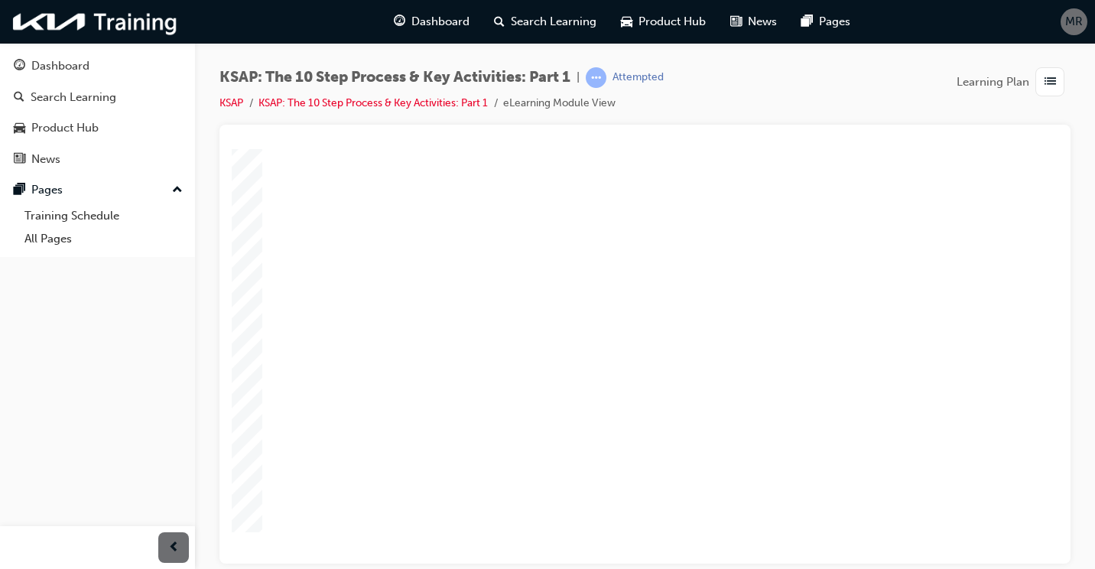
scroll to position [136, 0]
click at [998, 538] on button "NEXT" at bounding box center [992, 527] width 54 height 23
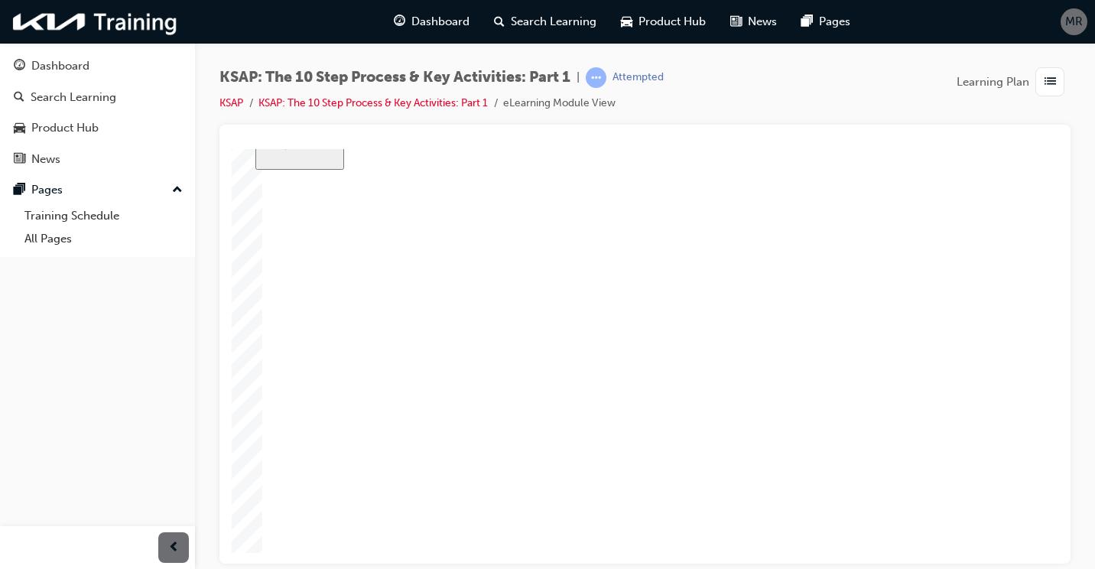
scroll to position [0, 0]
click at [985, 522] on div "NEXT" at bounding box center [992, 527] width 42 height 11
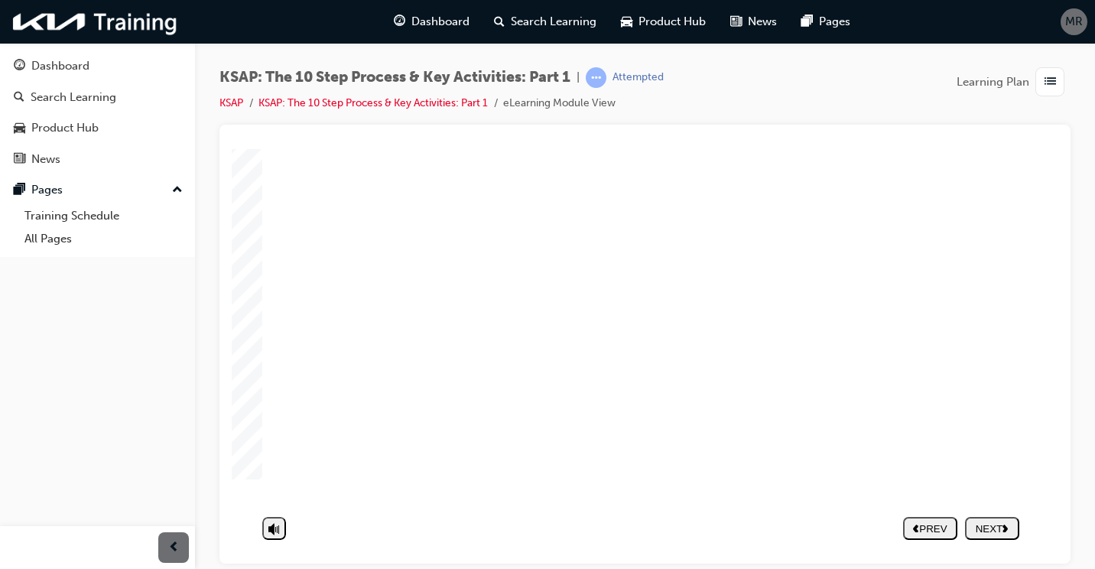
click at [1006, 528] on polygon "next" at bounding box center [1005, 528] width 5 height 8
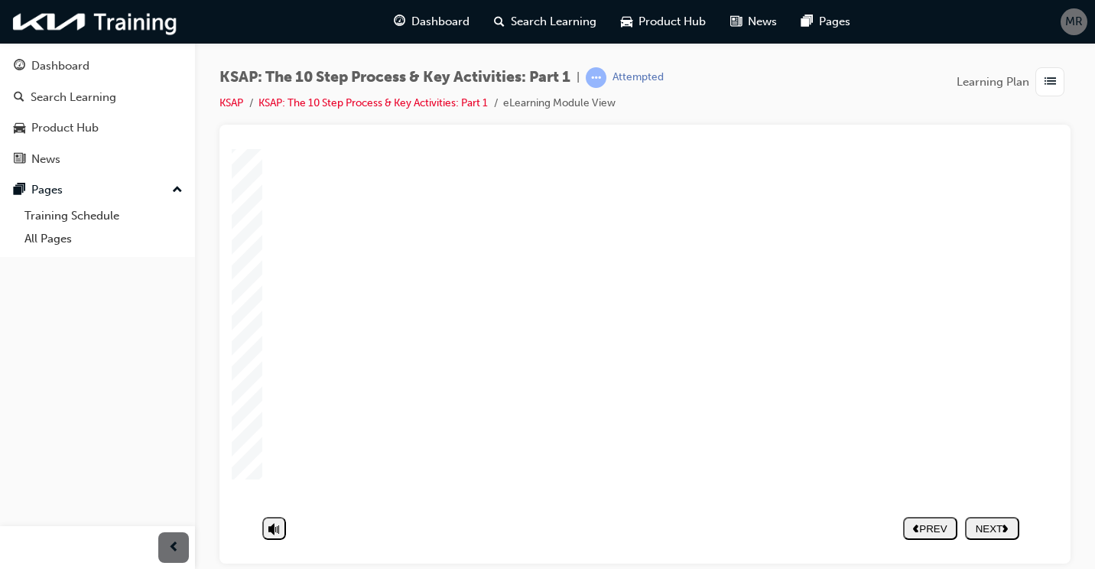
click at [987, 534] on div "NEXT" at bounding box center [992, 539] width 42 height 11
